Goal: Navigation & Orientation: Find specific page/section

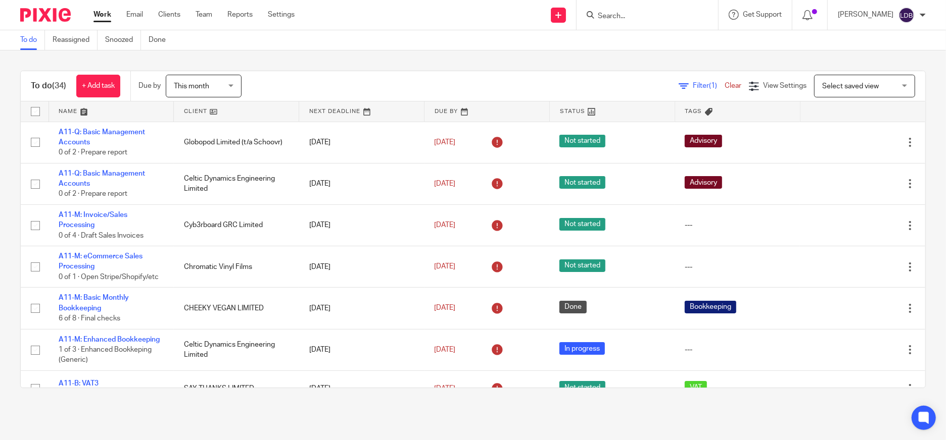
click at [217, 118] on table "Name Client Next Deadline Due By Status Tags No client selected No client selec…" at bounding box center [473, 245] width 904 height 286
click at [214, 114] on link at bounding box center [236, 112] width 125 height 20
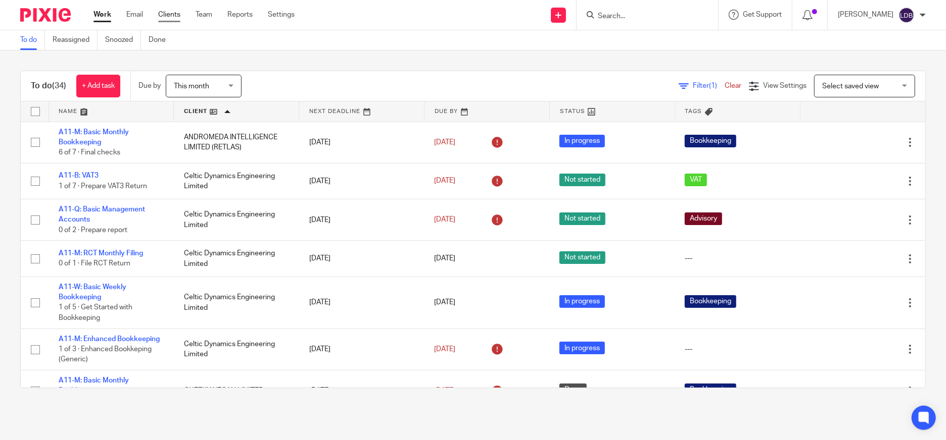
click at [168, 18] on link "Clients" at bounding box center [169, 15] width 22 height 10
click at [165, 16] on link "Clients" at bounding box center [169, 15] width 22 height 10
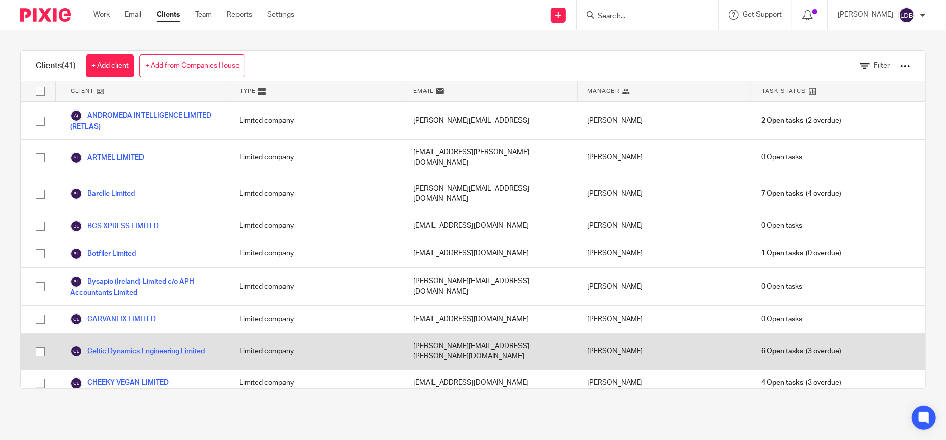
click at [132, 346] on link "Celtic Dynamics Engineering Limited" at bounding box center [137, 352] width 134 height 12
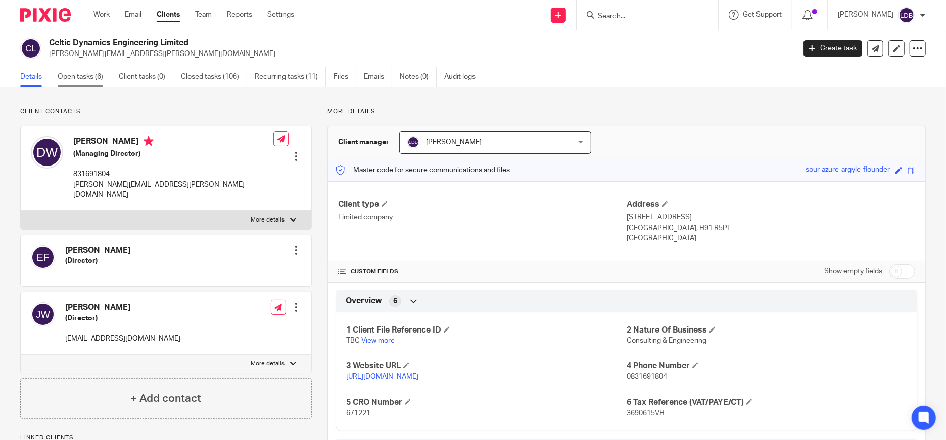
click at [79, 75] on link "Open tasks (6)" at bounding box center [85, 77] width 54 height 20
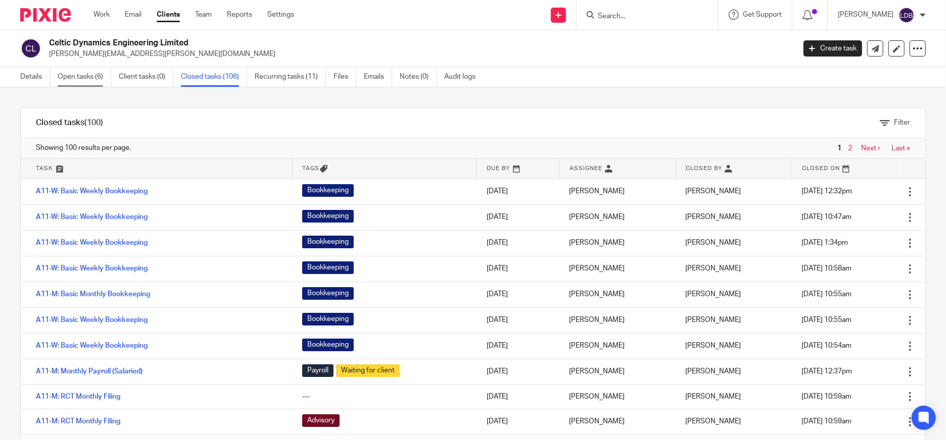
click at [75, 79] on link "Open tasks (6)" at bounding box center [85, 77] width 54 height 20
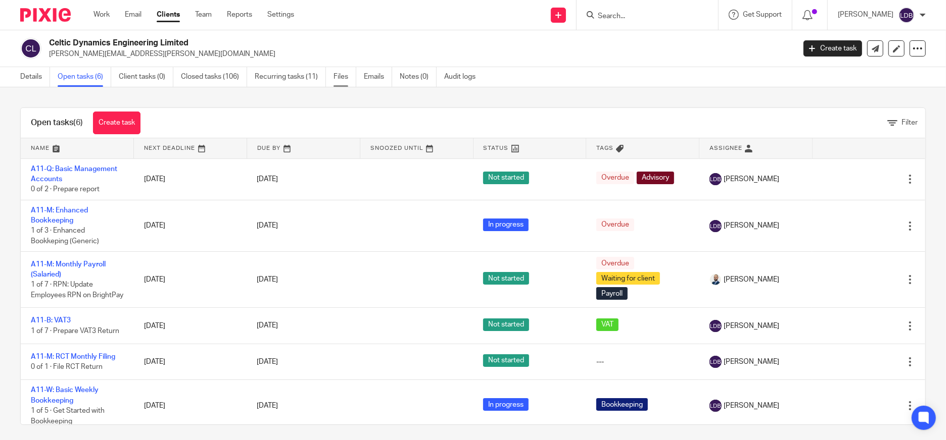
click at [342, 74] on link "Files" at bounding box center [344, 77] width 23 height 20
click at [73, 81] on link "Open tasks (6)" at bounding box center [85, 77] width 54 height 20
click at [133, 81] on link "Client tasks (0)" at bounding box center [146, 77] width 55 height 20
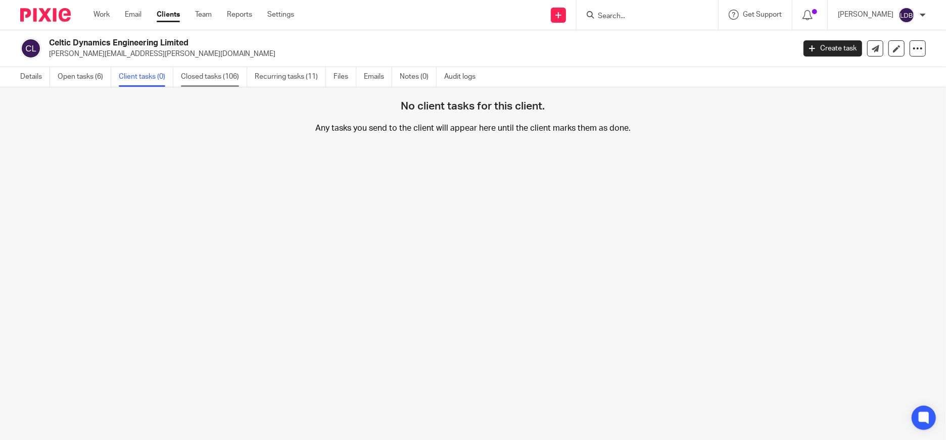
click at [189, 81] on link "Closed tasks (106)" at bounding box center [214, 77] width 66 height 20
